Goal: Transaction & Acquisition: Purchase product/service

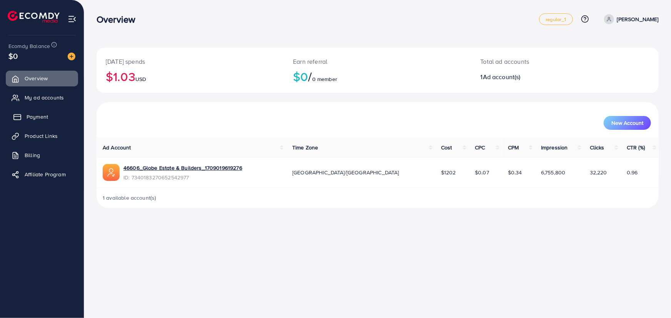
click at [38, 119] on span "Payment" at bounding box center [38, 117] width 22 height 8
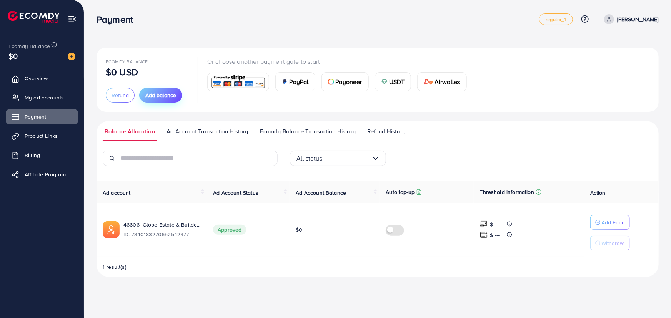
click at [168, 100] on button "Add balance" at bounding box center [160, 95] width 43 height 15
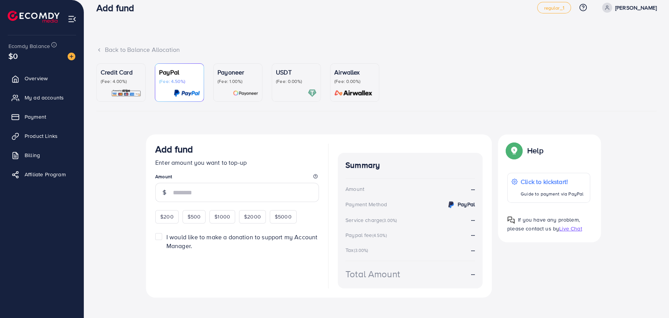
scroll to position [18, 0]
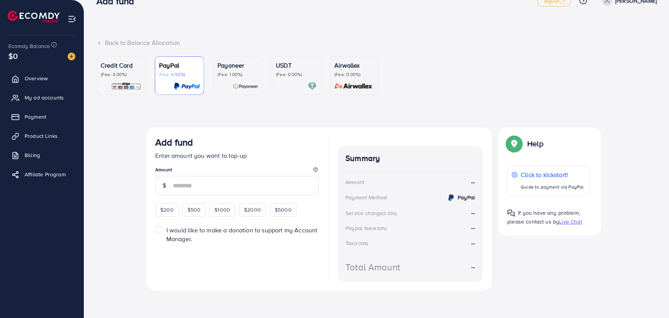
click at [129, 74] on p "(Fee: 4.00%)" at bounding box center [121, 75] width 41 height 6
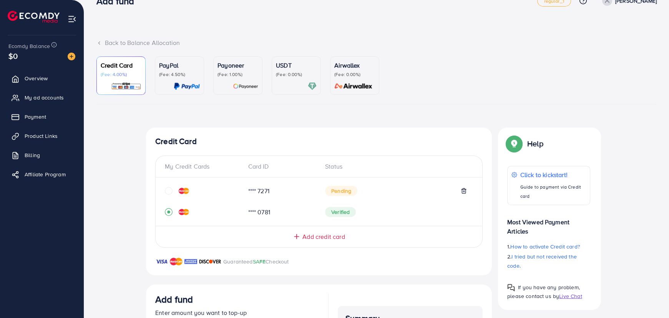
click at [166, 72] on p "(Fee: 4.50%)" at bounding box center [179, 75] width 41 height 6
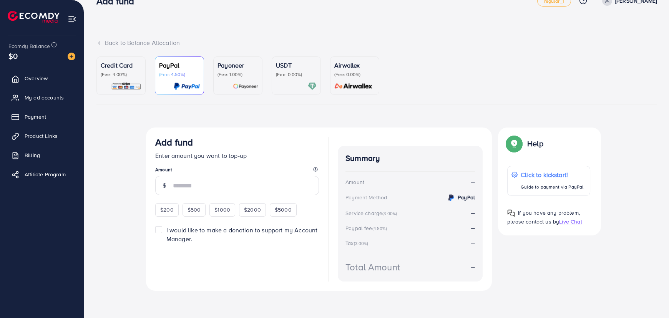
click at [237, 81] on div "Payoneer (Fee: 1.00%)" at bounding box center [238, 76] width 41 height 30
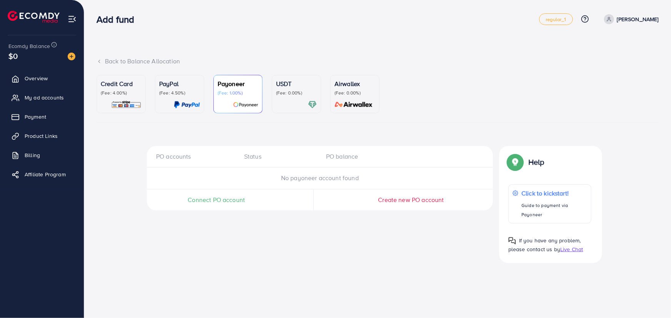
click at [277, 97] on div "USDT (Fee: 0.00%)" at bounding box center [296, 94] width 41 height 30
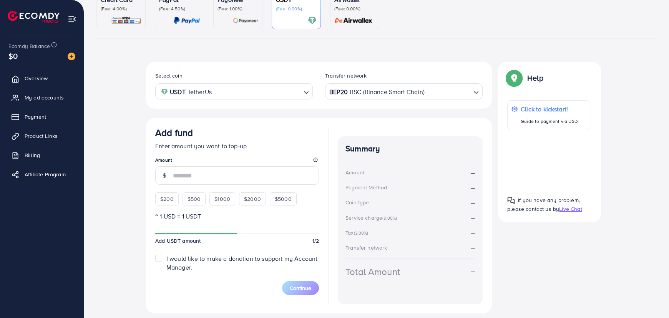
scroll to position [72, 0]
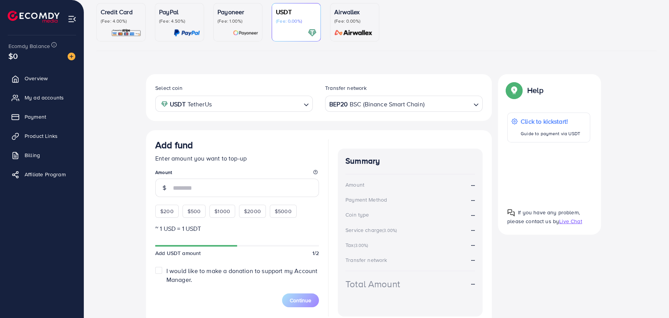
click at [221, 105] on input "Search for option" at bounding box center [257, 104] width 87 height 12
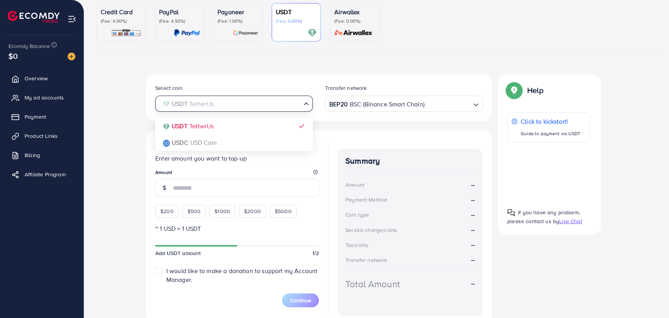
click at [343, 133] on div "Add fund Enter amount you want to top-up Amount $200 $500 $1000 $2000 $5000 ~ 1…" at bounding box center [319, 228] width 346 height 196
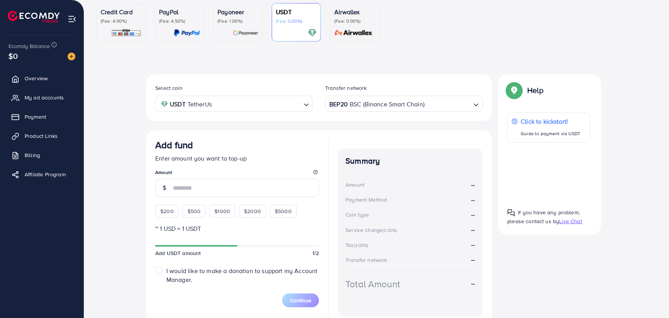
click at [358, 104] on div "BEP20 BSC (Binance Smart Chain)" at bounding box center [399, 103] width 143 height 13
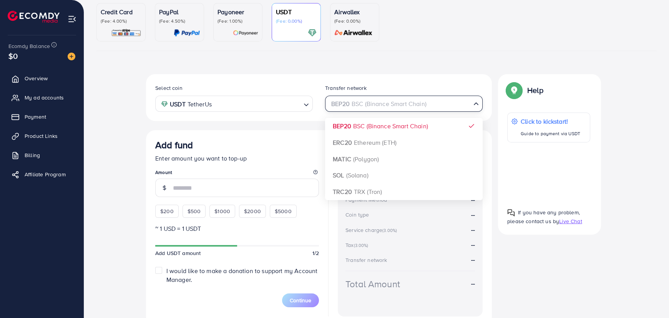
click at [296, 119] on div "Select coin USDT TetherUs Loading... Transfer network BEP20 BSC (Binance Smart …" at bounding box center [319, 97] width 346 height 47
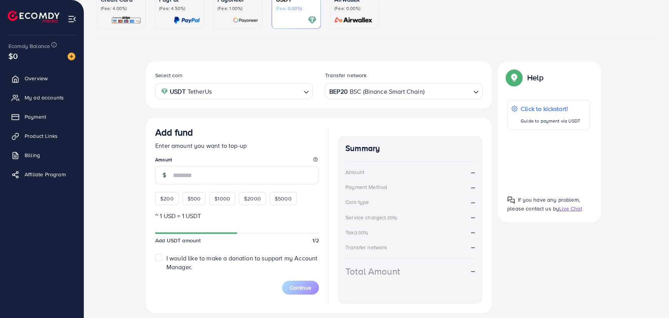
scroll to position [107, 0]
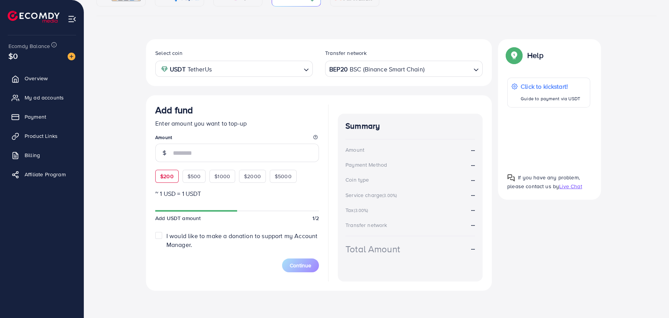
click at [167, 176] on span "$200" at bounding box center [166, 177] width 13 height 8
type input "***"
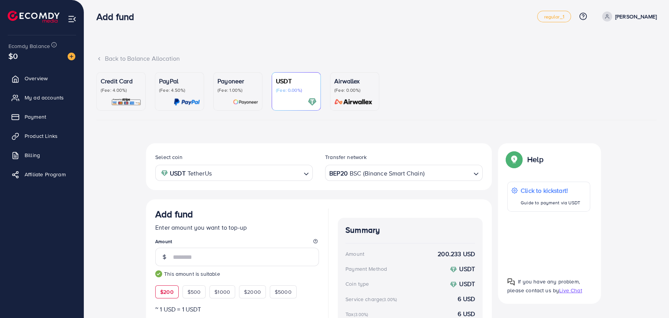
scroll to position [2, 0]
click at [129, 88] on p "(Fee: 4.00%)" at bounding box center [121, 91] width 41 height 6
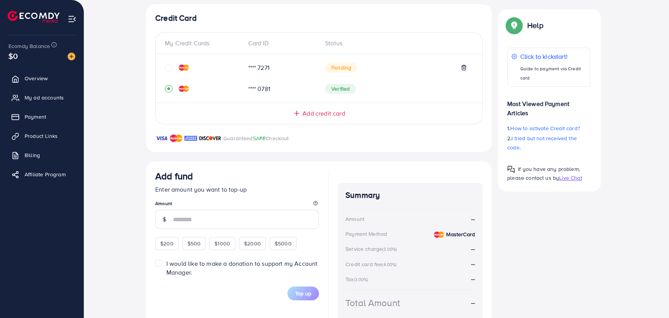
scroll to position [177, 0]
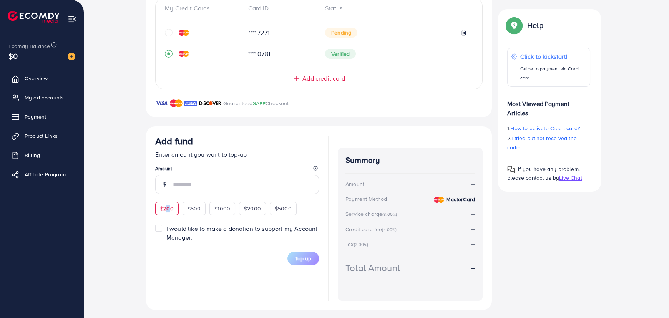
click at [168, 208] on span "$200" at bounding box center [166, 209] width 13 height 8
type input "***"
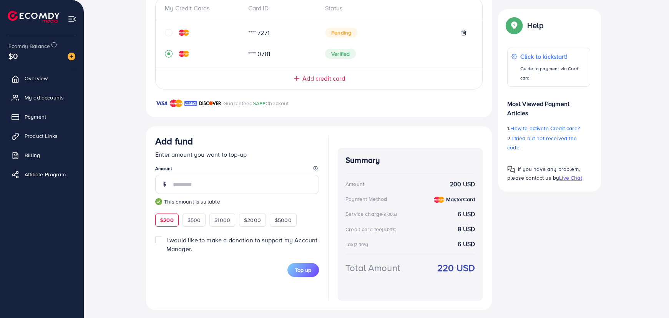
click at [166, 240] on label "I would like to make a donation to support my Account Manager." at bounding box center [242, 245] width 153 height 18
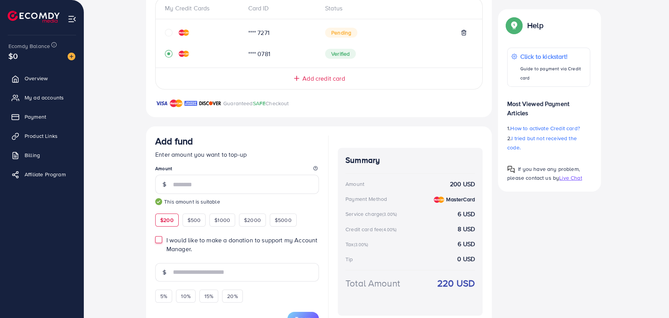
scroll to position [205, 0]
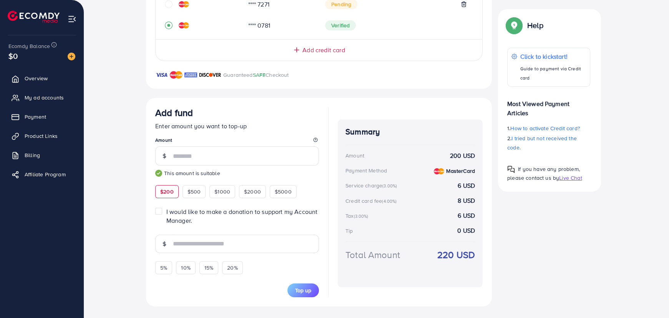
click at [166, 212] on label "I would like to make a donation to support my Account Manager." at bounding box center [242, 217] width 153 height 18
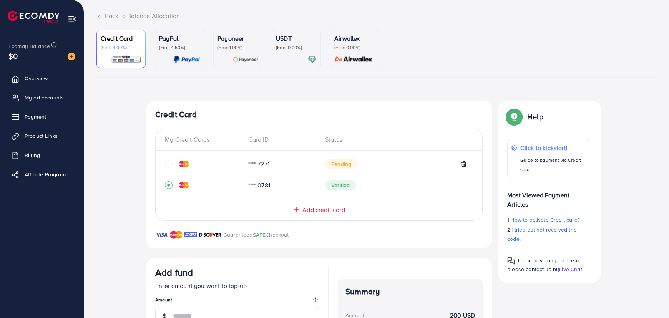
scroll to position [76, 0]
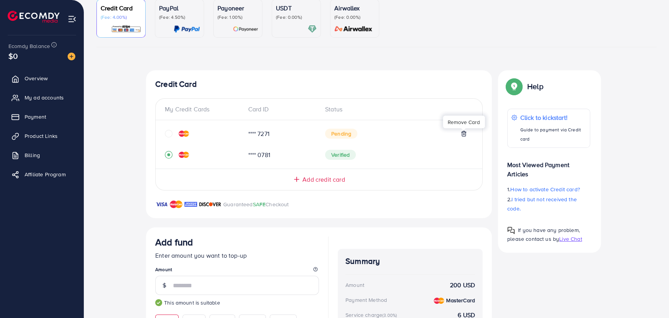
click at [465, 132] on icon at bounding box center [463, 133] width 3 height 5
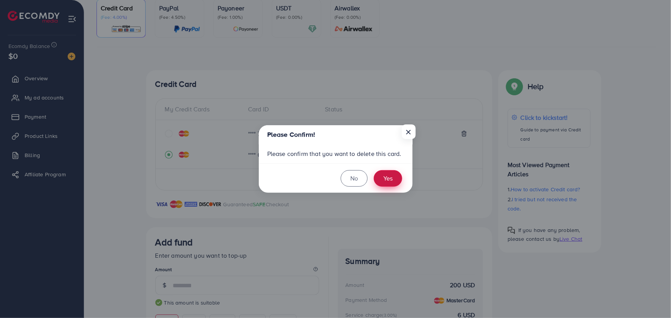
click at [384, 176] on button "Yes" at bounding box center [388, 178] width 28 height 17
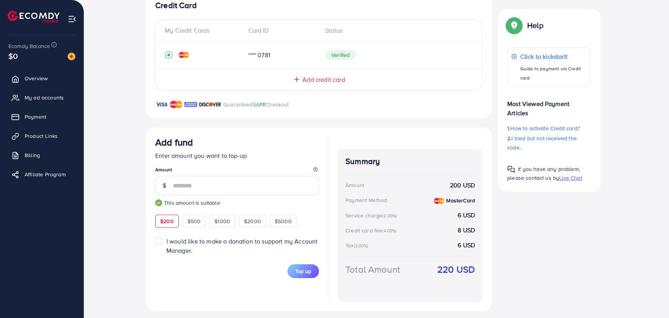
scroll to position [160, 0]
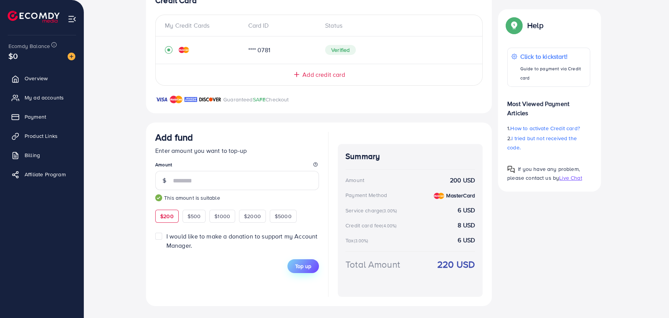
click at [298, 267] on span "Top up" at bounding box center [303, 267] width 16 height 8
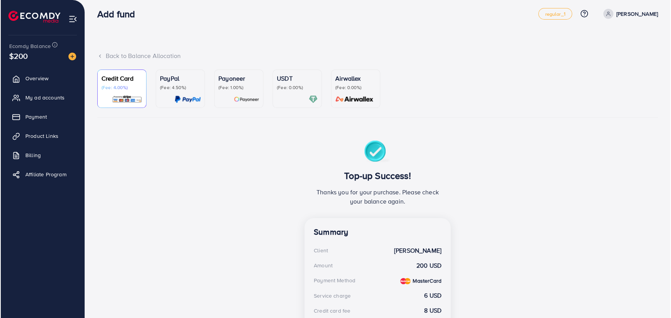
scroll to position [0, 0]
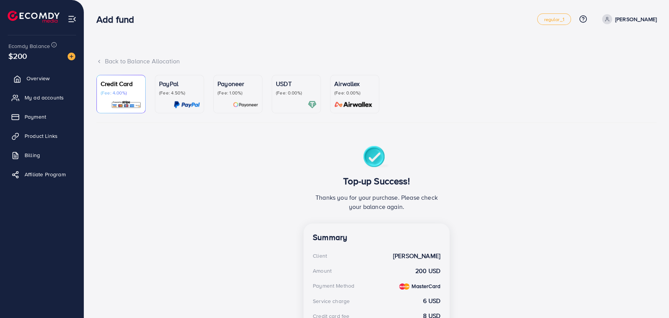
click at [46, 80] on span "Overview" at bounding box center [38, 79] width 23 height 8
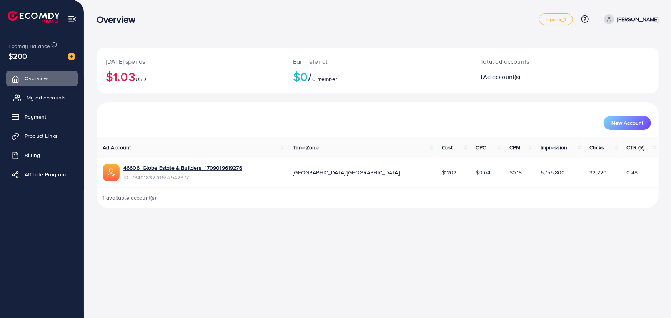
click at [41, 99] on span "My ad accounts" at bounding box center [46, 98] width 39 height 8
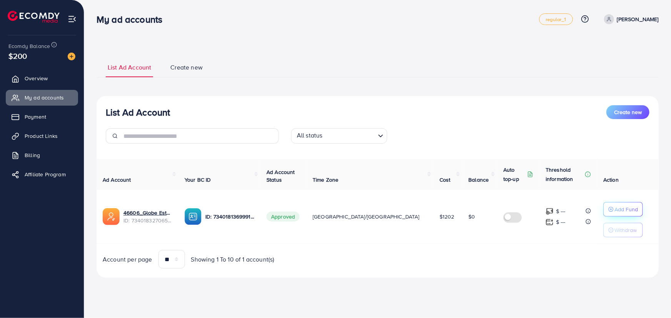
click at [608, 210] on div "Add Fund" at bounding box center [623, 209] width 30 height 9
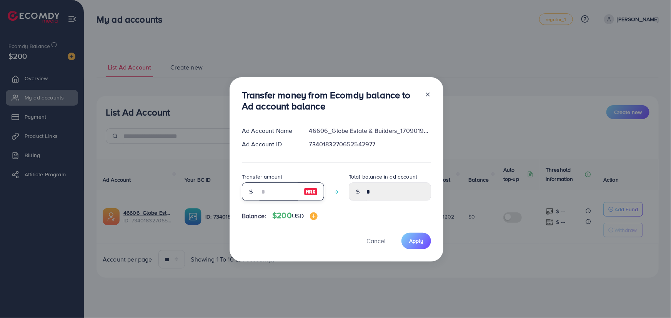
click at [272, 190] on input "number" at bounding box center [279, 192] width 38 height 18
click at [371, 239] on button "Cancel" at bounding box center [376, 241] width 38 height 17
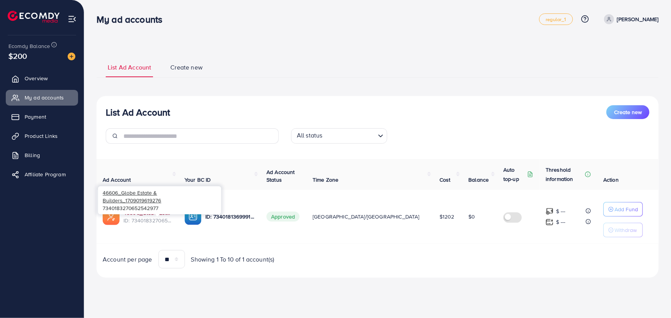
click at [165, 214] on link "46606_Globe Estate & Builders_1709019619276" at bounding box center [147, 213] width 49 height 8
click at [603, 210] on button "Add Fund" at bounding box center [623, 209] width 40 height 15
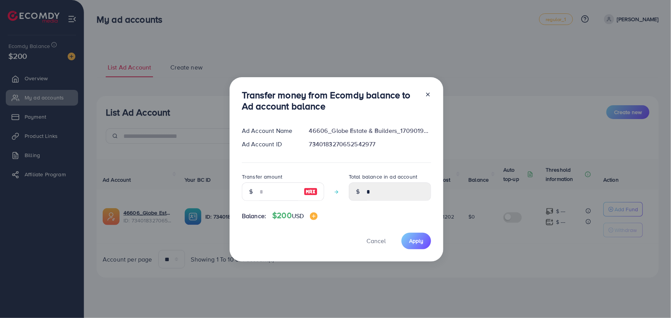
click at [604, 210] on div "Transfer money from Ecomdy balance to Ad account balance Ad Account Name 46606_…" at bounding box center [335, 159] width 671 height 318
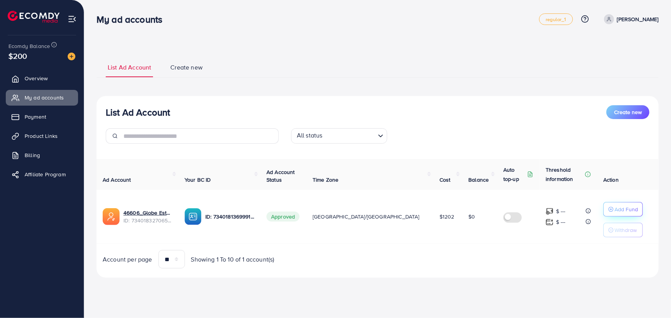
click at [614, 211] on p "Add Fund" at bounding box center [625, 209] width 23 height 9
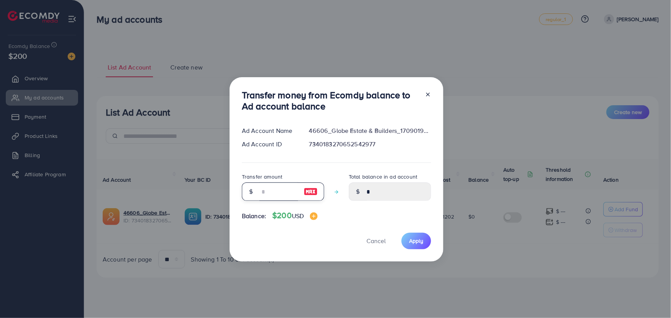
click at [271, 192] on input "number" at bounding box center [279, 192] width 38 height 18
type input "*"
type input "****"
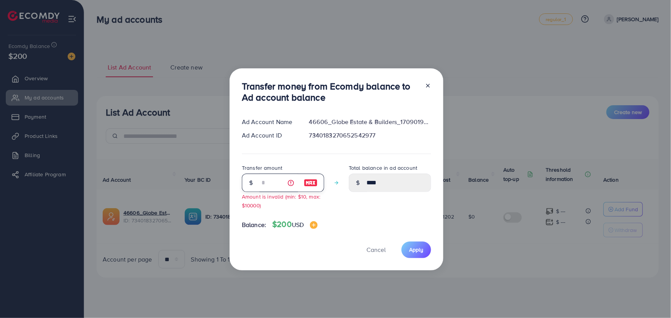
type input "**"
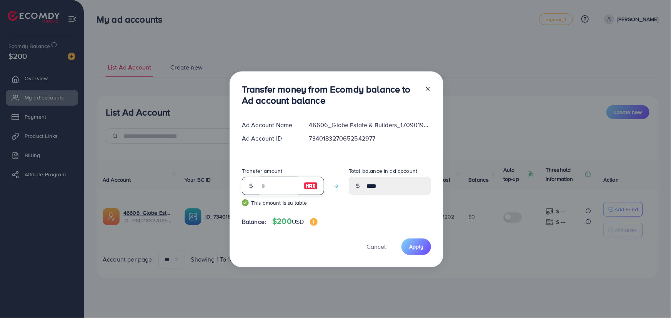
type input "*****"
type input "***"
type input "******"
type input "***"
click at [415, 246] on span "Apply" at bounding box center [416, 247] width 14 height 8
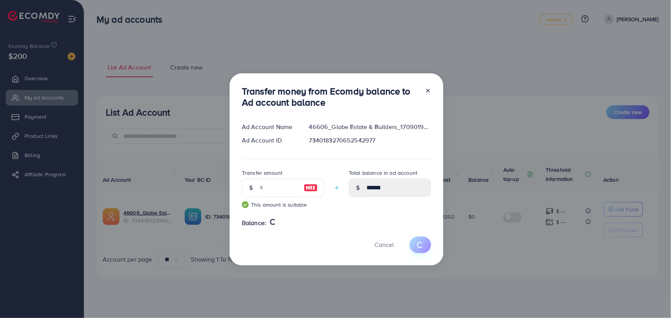
type input "*"
